Goal: Information Seeking & Learning: Learn about a topic

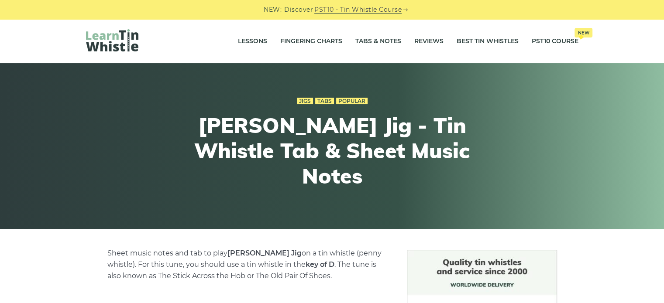
drag, startPoint x: 94, startPoint y: 52, endPoint x: 115, endPoint y: 39, distance: 24.3
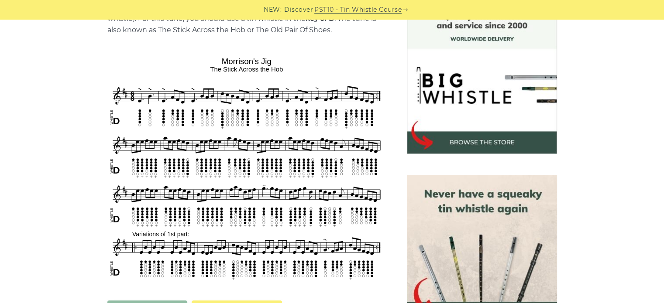
scroll to position [262, 0]
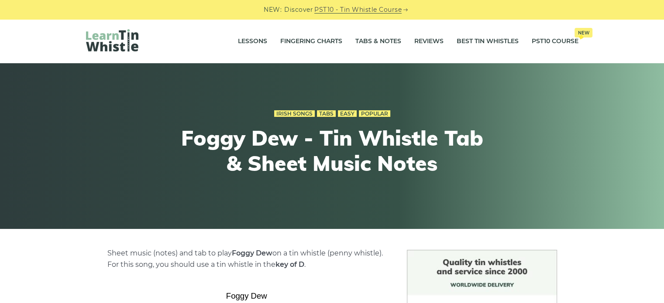
click at [121, 55] on div "Lessons Fingering Charts Tabs & Notes Reviews Best Tin Whistles PST10 Course Ne…" at bounding box center [332, 41] width 534 height 44
click at [125, 44] on img at bounding box center [112, 40] width 52 height 22
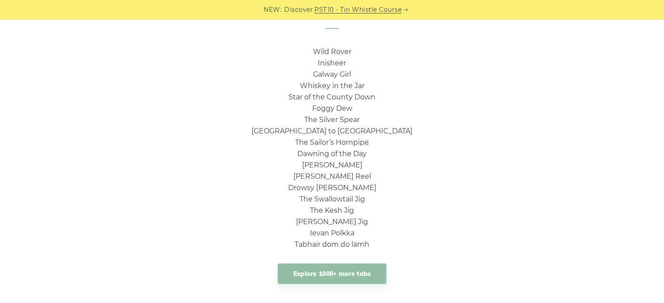
scroll to position [524, 0]
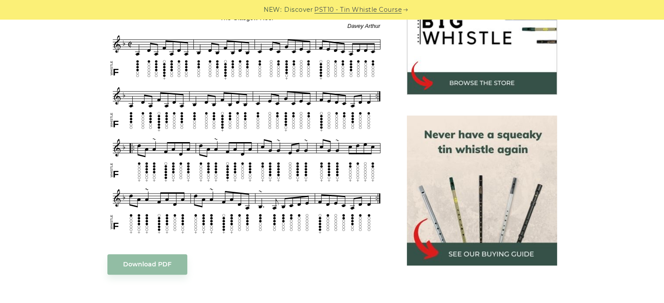
scroll to position [305, 0]
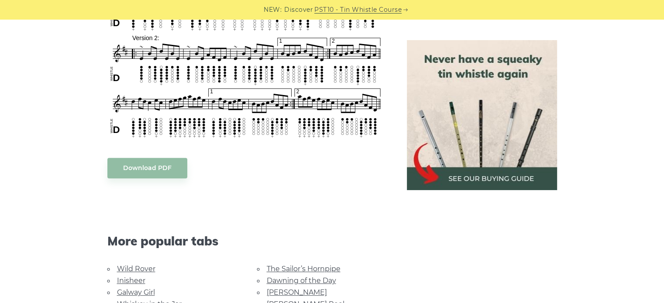
scroll to position [349, 0]
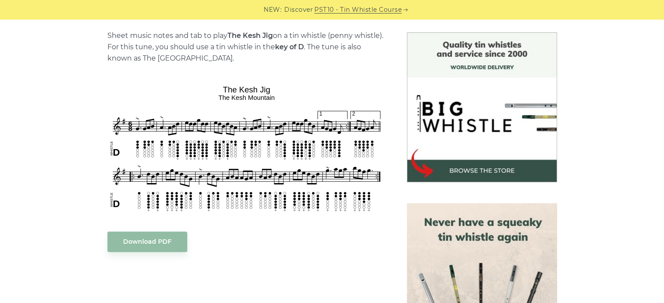
scroll to position [218, 0]
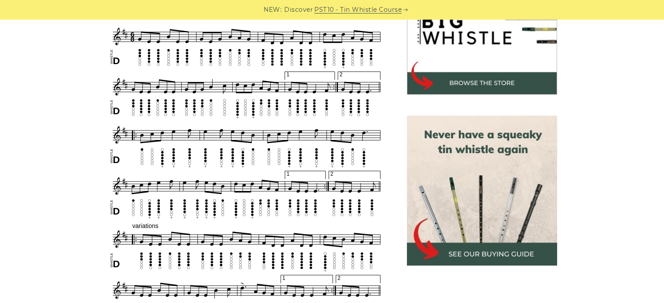
scroll to position [218, 0]
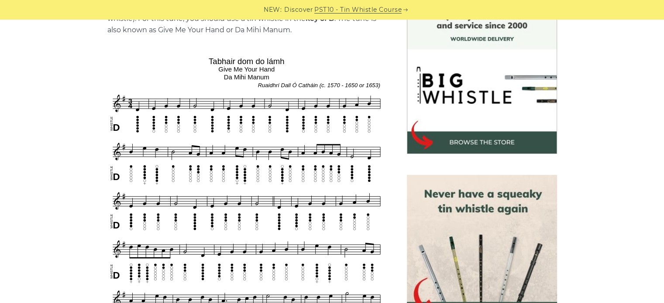
scroll to position [262, 0]
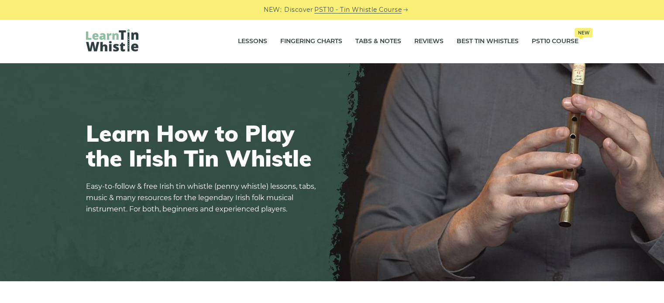
drag, startPoint x: 403, startPoint y: 205, endPoint x: 350, endPoint y: 34, distance: 179.0
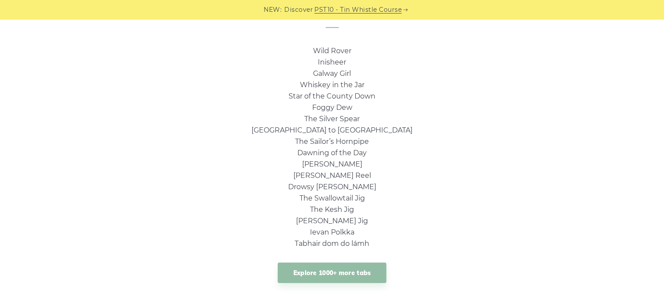
scroll to position [611, 0]
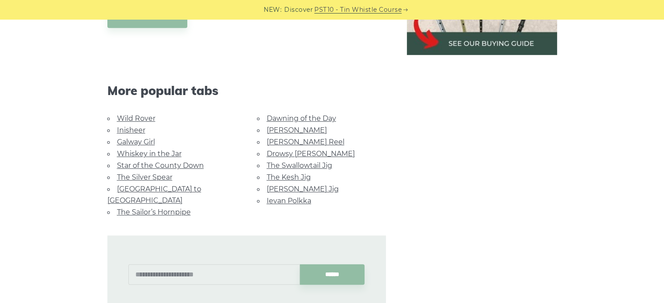
scroll to position [524, 0]
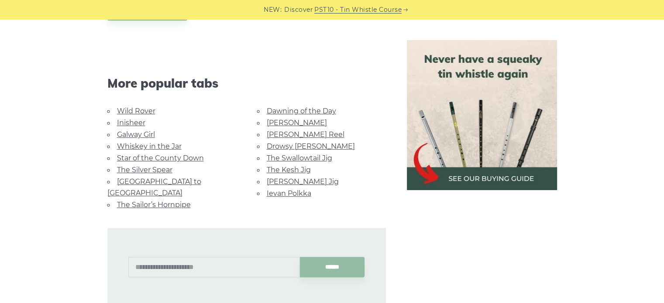
click at [162, 179] on link "[GEOGRAPHIC_DATA] to [GEOGRAPHIC_DATA]" at bounding box center [154, 188] width 94 height 20
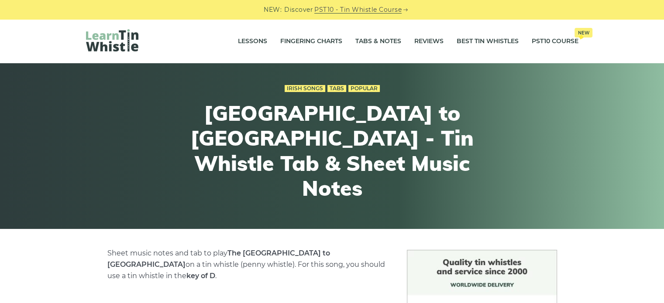
scroll to position [218, 0]
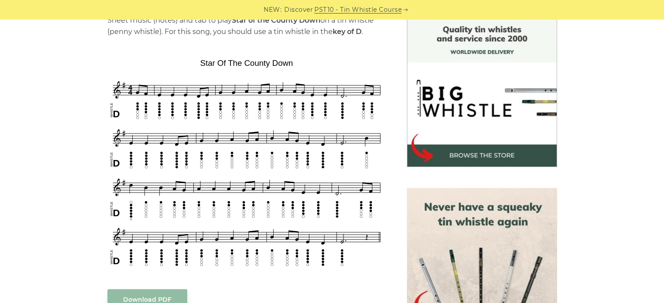
scroll to position [218, 0]
